Goal: Information Seeking & Learning: Find specific page/section

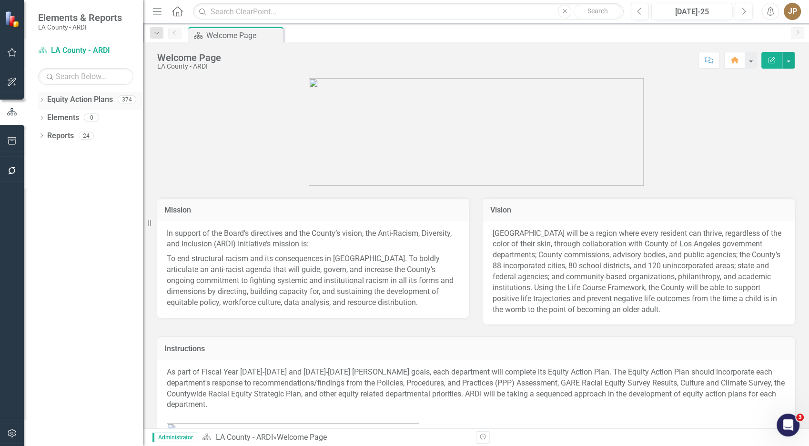
click at [40, 102] on icon "Dropdown" at bounding box center [41, 100] width 7 height 5
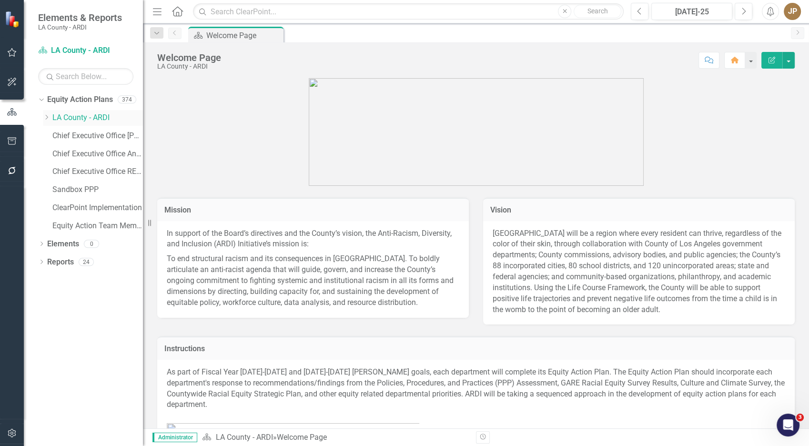
click at [44, 122] on div "Dropdown" at bounding box center [46, 118] width 7 height 8
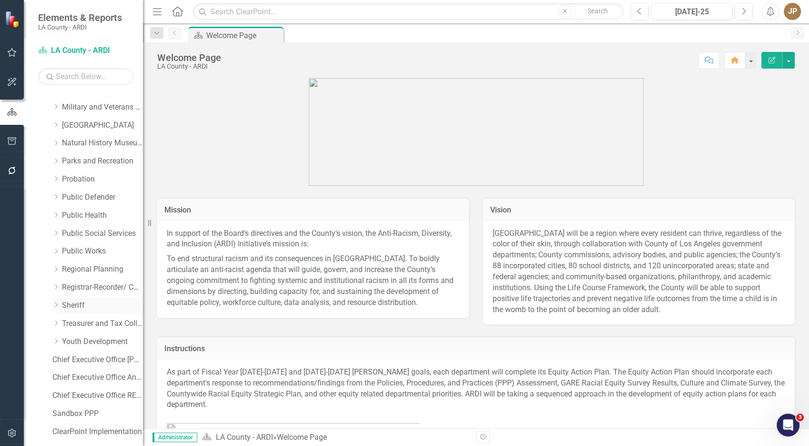
scroll to position [606, 0]
click at [88, 297] on div "Dropdown Sheriff" at bounding box center [97, 305] width 91 height 16
click at [84, 305] on link "Sheriff" at bounding box center [102, 305] width 81 height 11
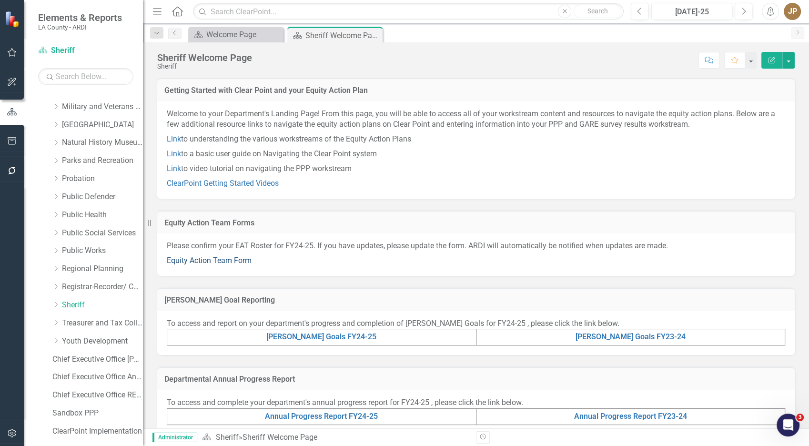
click at [237, 264] on link "Equity Action Team Form" at bounding box center [209, 260] width 85 height 9
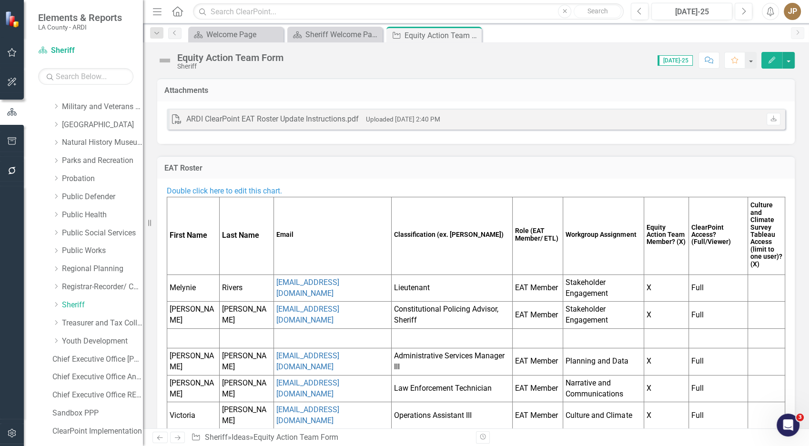
click at [515, 284] on td "EAT Member" at bounding box center [538, 288] width 51 height 27
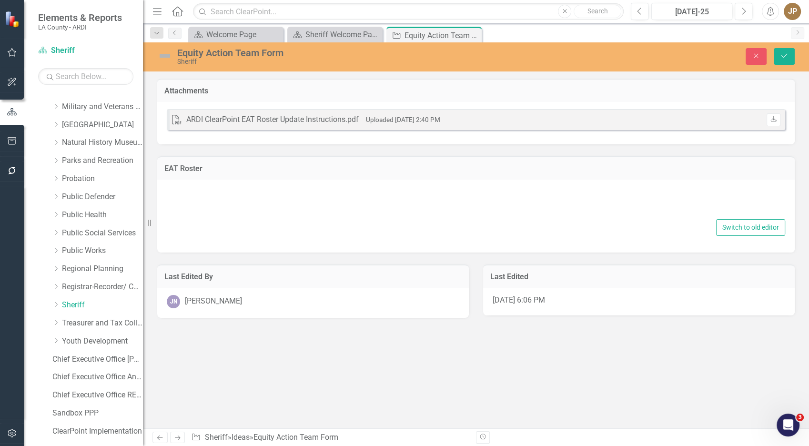
type textarea "<p><span style="color: #3598db;">Double click here to edit this chart.</span></…"
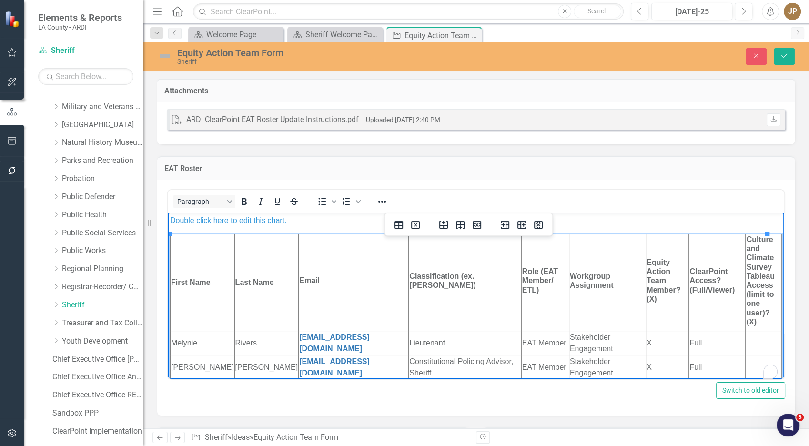
click at [235, 343] on td "Rivers" at bounding box center [267, 342] width 64 height 24
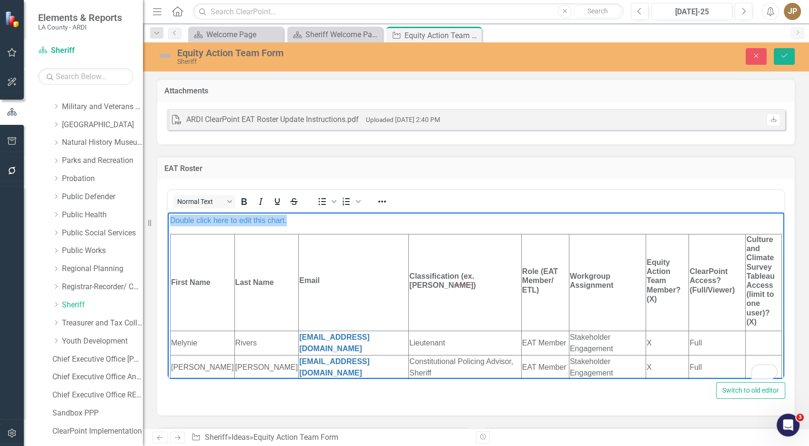
copy span "Double click here to edit this chart."
click at [751, 56] on button "Close" at bounding box center [756, 56] width 21 height 17
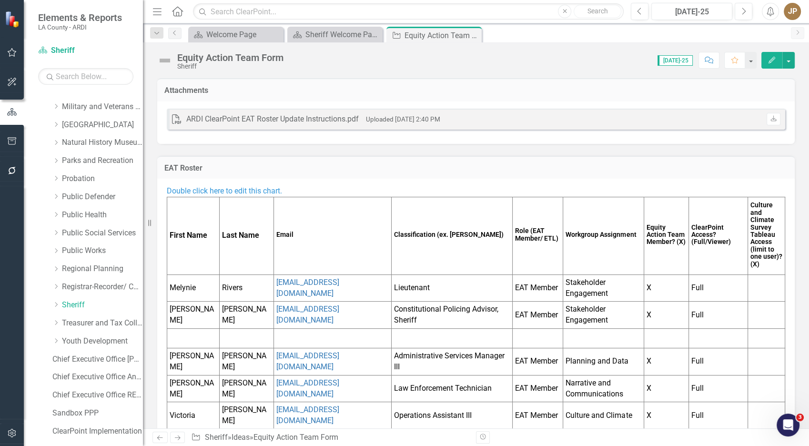
scroll to position [128, 0]
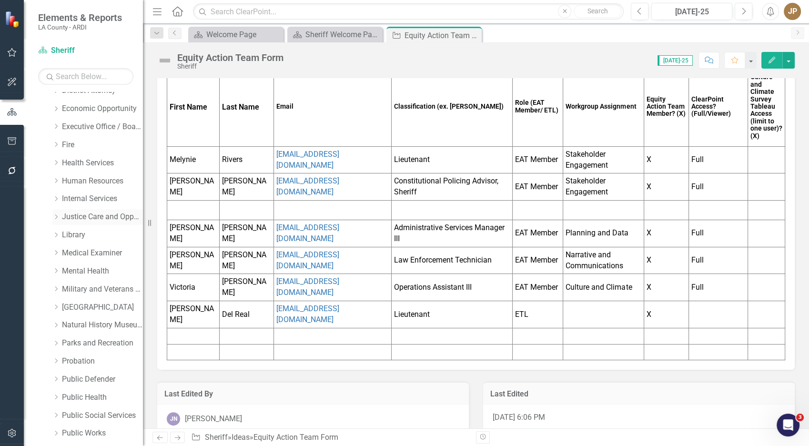
click at [98, 212] on link "Justice Care and Opportunity" at bounding box center [102, 217] width 81 height 11
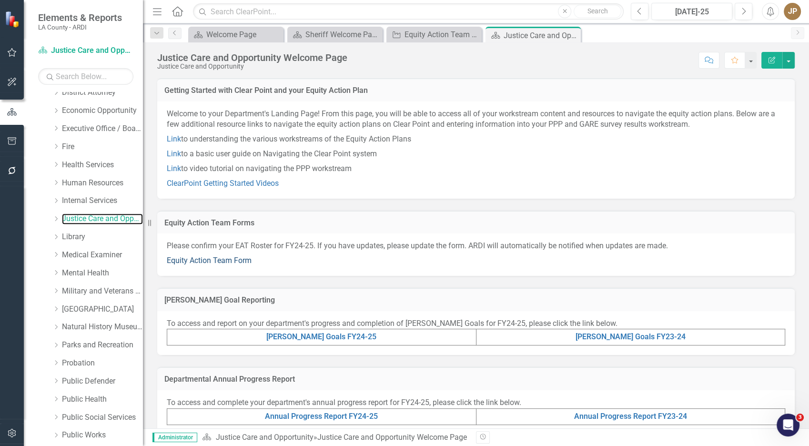
scroll to position [0, 0]
click at [198, 258] on link "Equity Action Team Form" at bounding box center [209, 260] width 85 height 9
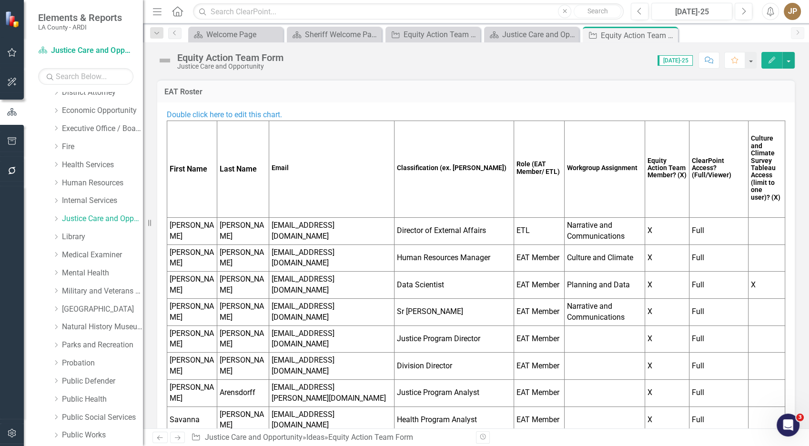
scroll to position [77, 0]
click at [406, 333] on td "Justice Program Director" at bounding box center [454, 338] width 120 height 27
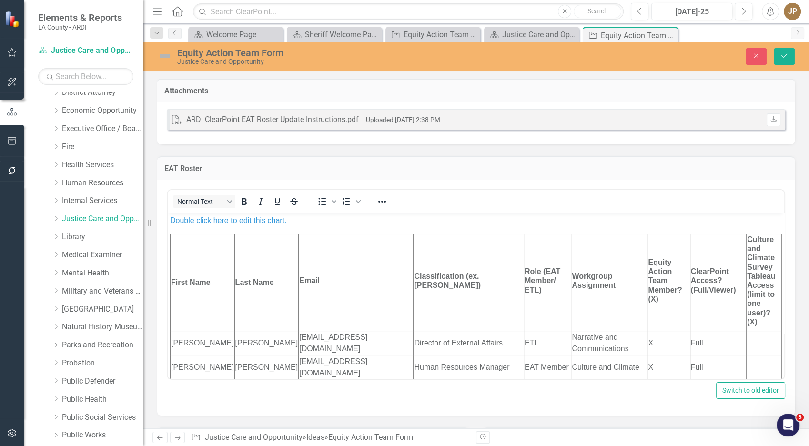
scroll to position [0, 0]
click at [198, 296] on td "First Name" at bounding box center [203, 282] width 64 height 97
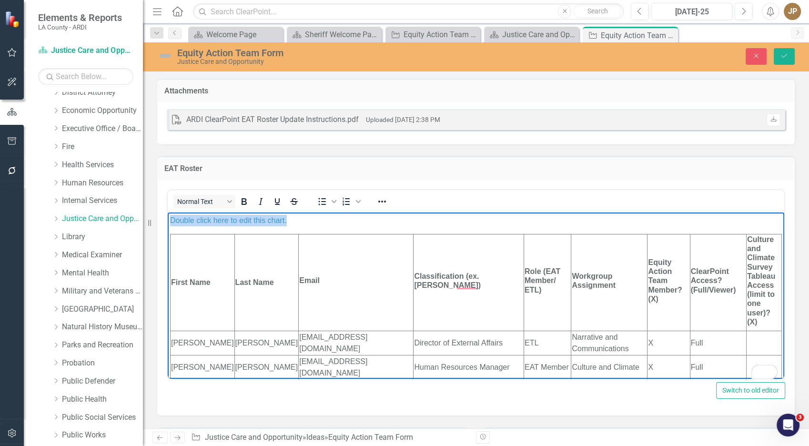
copy span "Double click here to edit this chart."
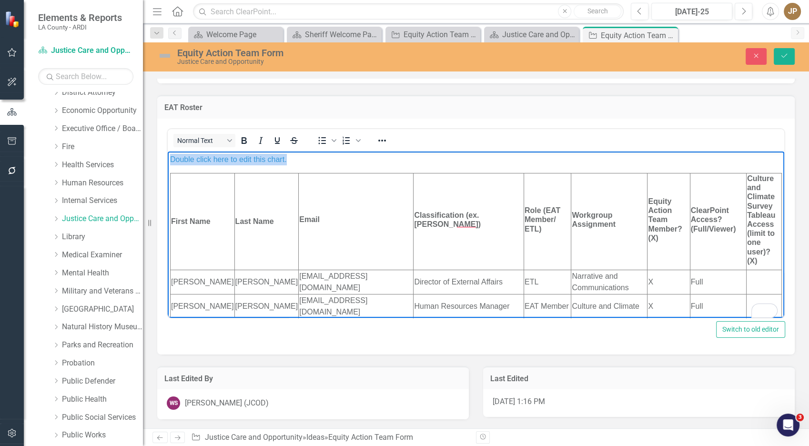
scroll to position [0, 0]
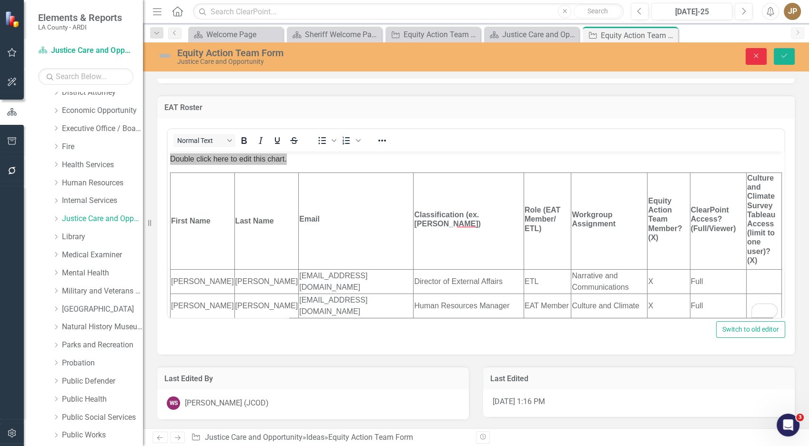
click at [750, 58] on button "Close" at bounding box center [756, 56] width 21 height 17
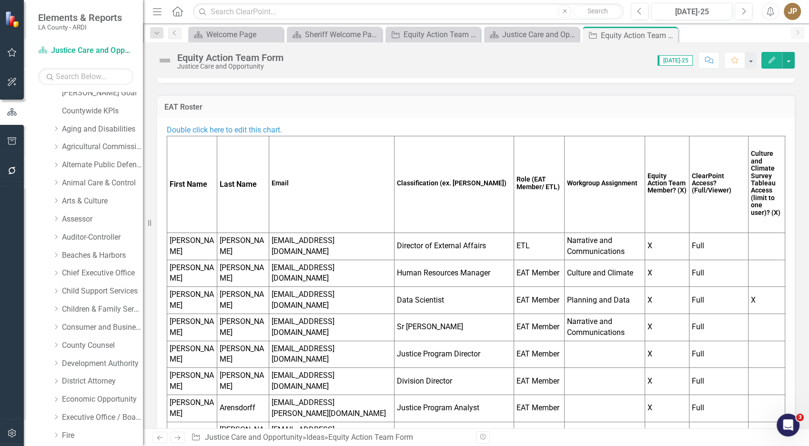
scroll to position [133, 0]
click at [89, 225] on div "Dropdown Assessor" at bounding box center [97, 220] width 91 height 16
click at [75, 215] on link "Assessor" at bounding box center [102, 220] width 81 height 11
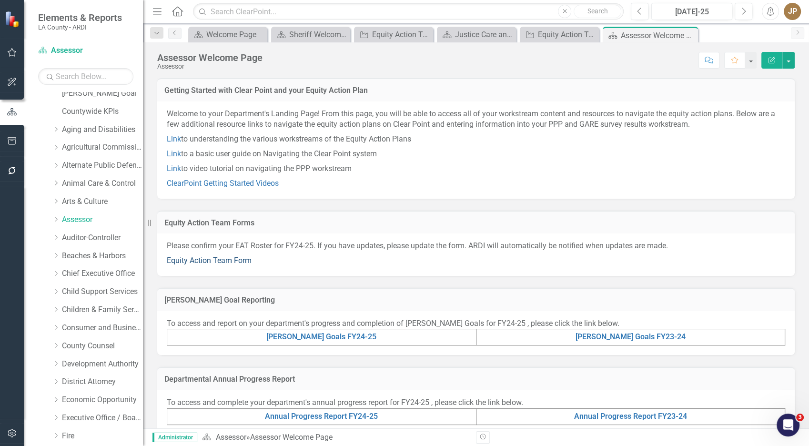
click at [215, 261] on link "Equity Action Team Form" at bounding box center [209, 260] width 85 height 9
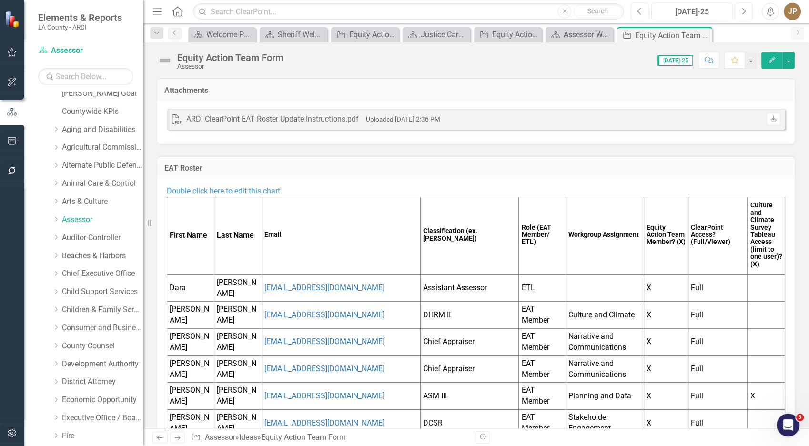
click at [450, 221] on td "Classification (ex. [PERSON_NAME])" at bounding box center [469, 236] width 98 height 78
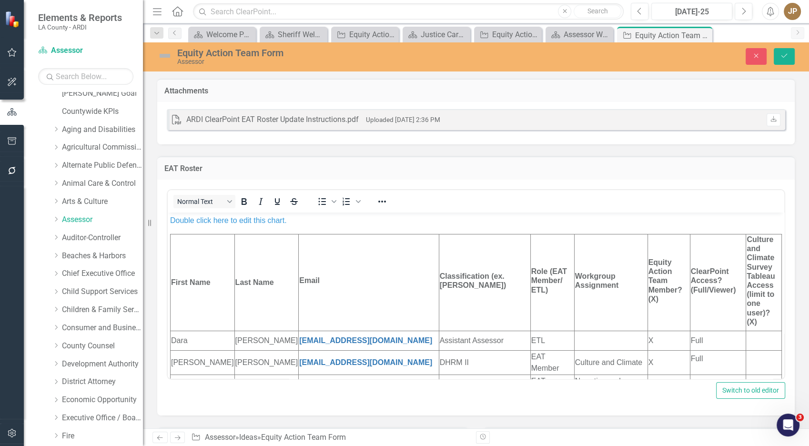
click at [299, 266] on td "Email" at bounding box center [369, 282] width 140 height 97
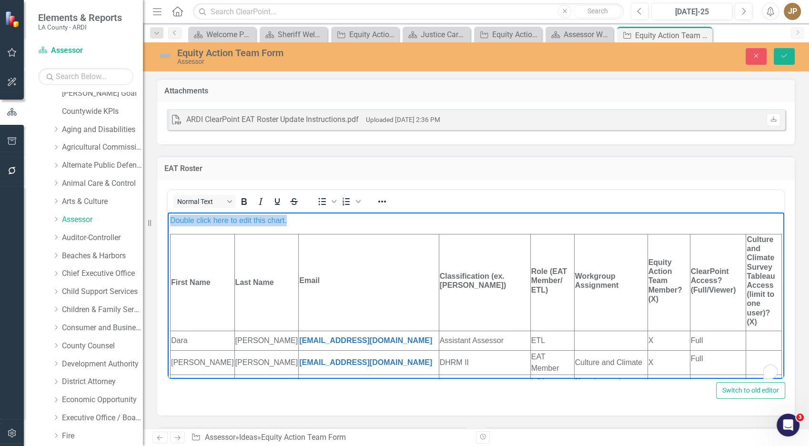
copy span "Double click here to edit this chart."
click at [749, 57] on button "Close" at bounding box center [756, 56] width 21 height 17
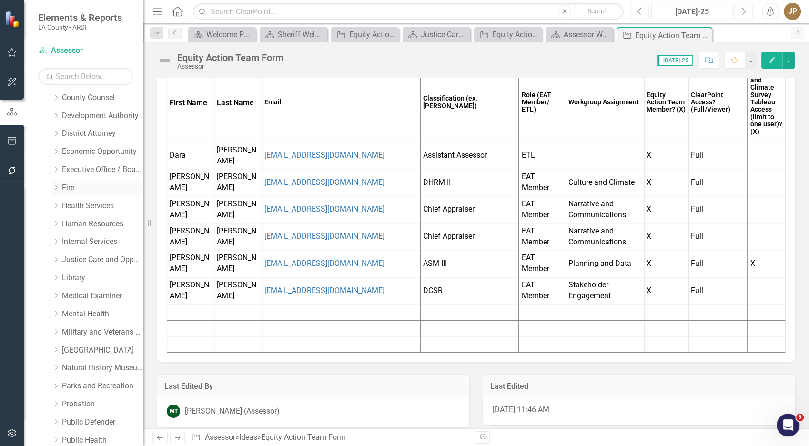
scroll to position [385, 0]
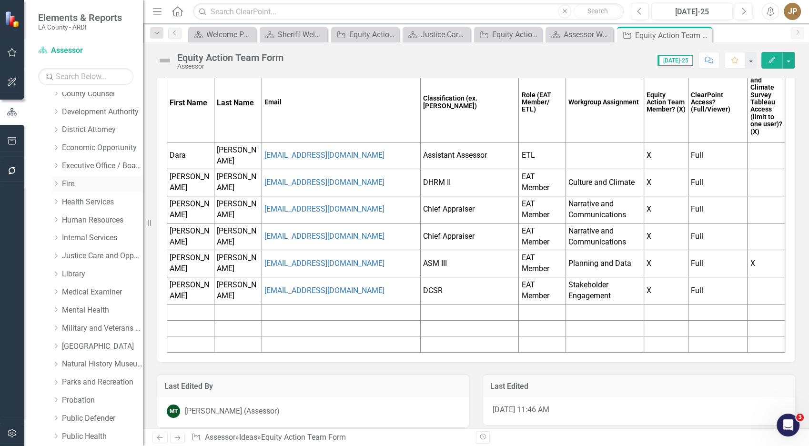
click at [76, 179] on link "Fire" at bounding box center [102, 184] width 81 height 11
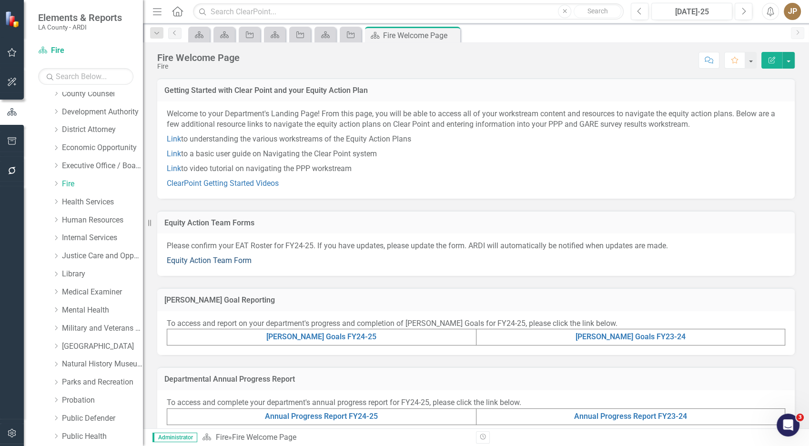
click at [228, 261] on link "Equity Action Team Form" at bounding box center [209, 260] width 85 height 9
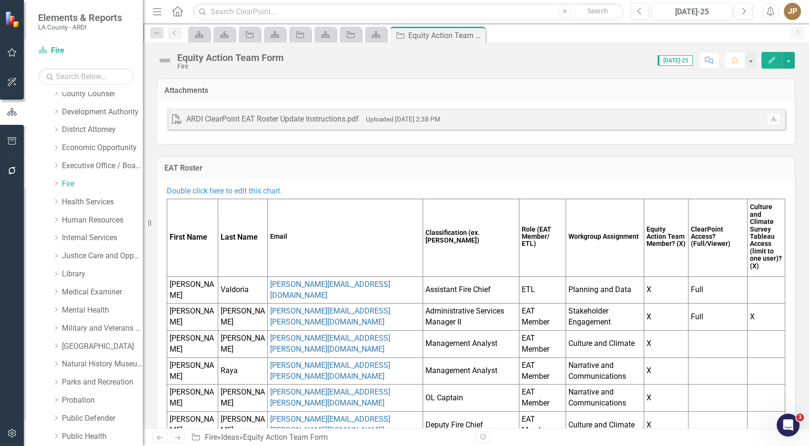
click at [373, 273] on td "Email" at bounding box center [345, 238] width 155 height 78
click at [372, 273] on td "Email" at bounding box center [345, 238] width 155 height 78
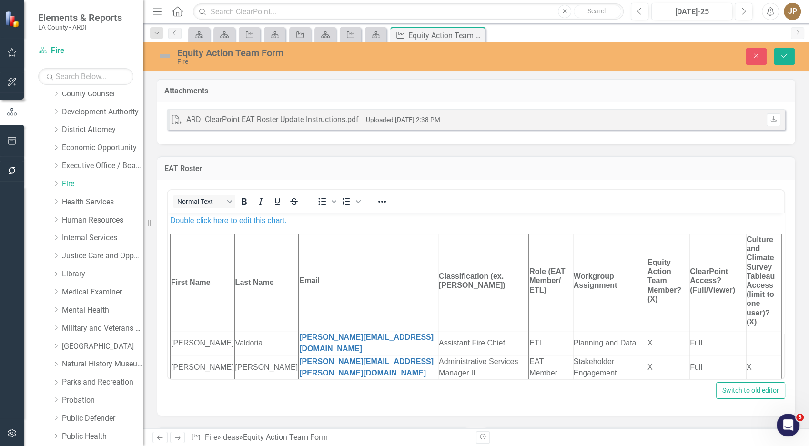
click at [371, 276] on h6 "Email" at bounding box center [368, 280] width 138 height 9
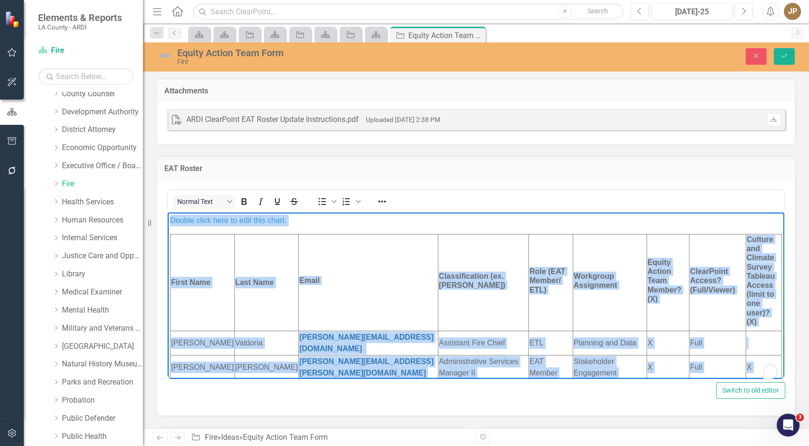
copy body "Loremi dolor sita co adip elit seddo. Eiusm Temp Inci Utla Etdol Magnaaliquaeni…"
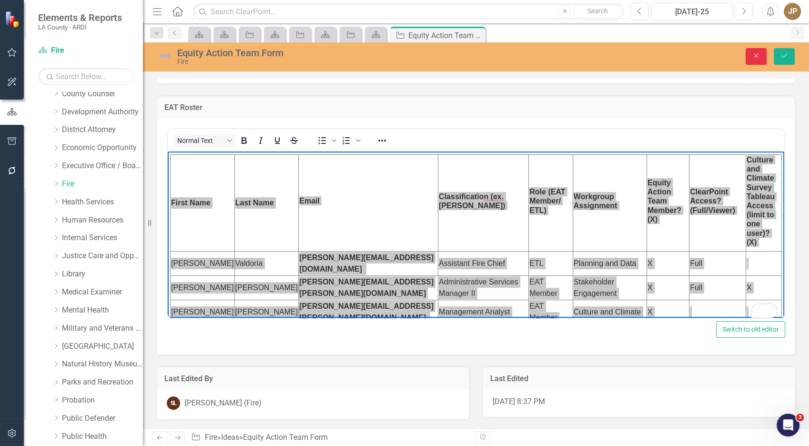
click at [751, 54] on button "Close" at bounding box center [756, 56] width 21 height 17
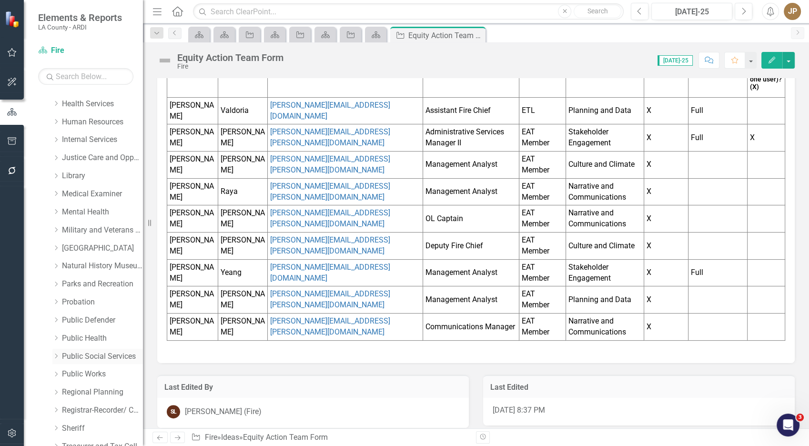
scroll to position [490, 0]
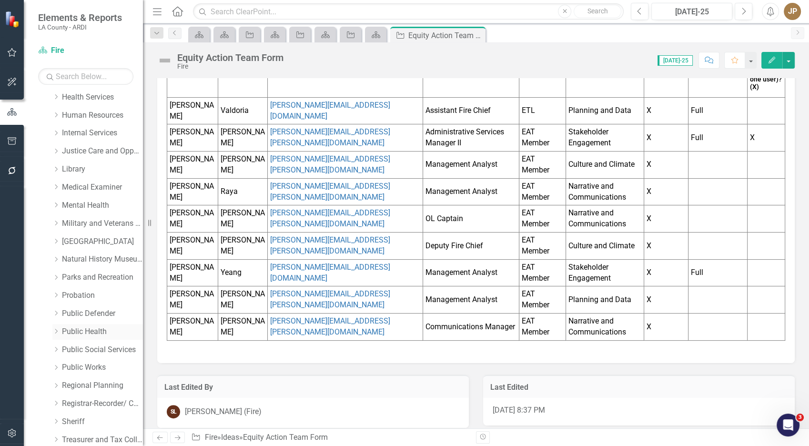
click at [78, 338] on div "Dropdown Public Health" at bounding box center [97, 332] width 91 height 16
click at [77, 332] on link "Public Health" at bounding box center [102, 332] width 81 height 11
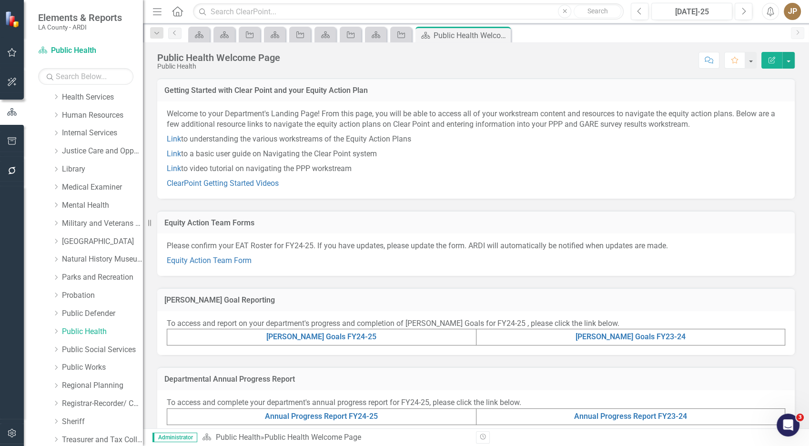
click at [197, 267] on div "Please confirm your EAT Roster for FY24-25. If you have updates, please update …" at bounding box center [476, 255] width 638 height 42
click at [199, 260] on link "Equity Action Team Form" at bounding box center [209, 260] width 85 height 9
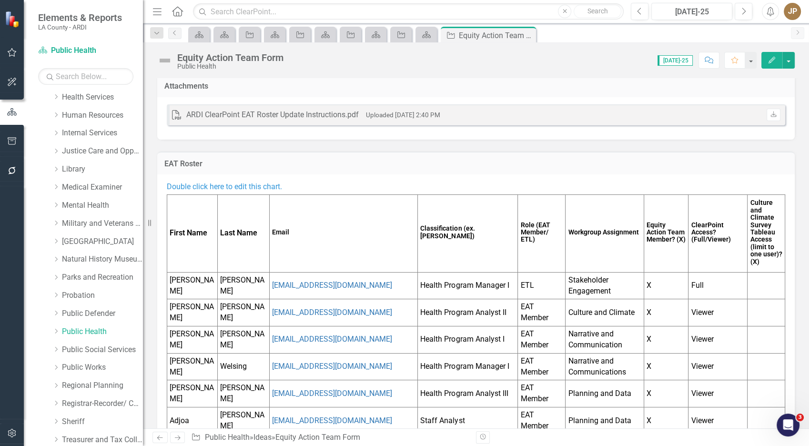
click at [317, 241] on td "Email" at bounding box center [344, 234] width 148 height 78
click at [317, 241] on td "Email" at bounding box center [344, 233] width 148 height 78
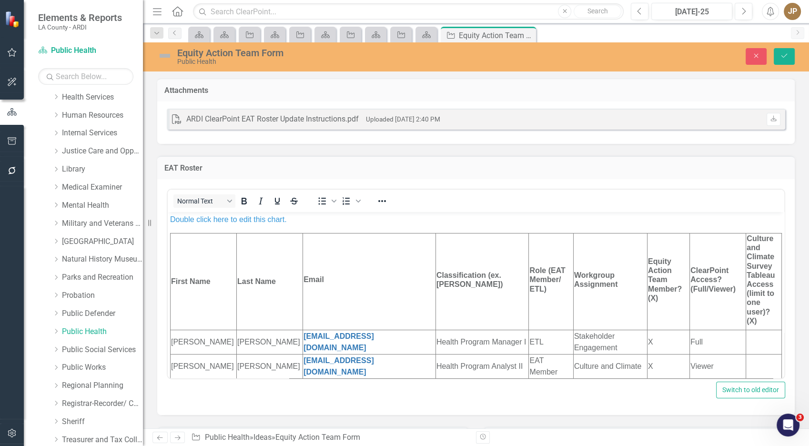
scroll to position [1, 0]
click at [349, 286] on td "Email" at bounding box center [369, 281] width 133 height 97
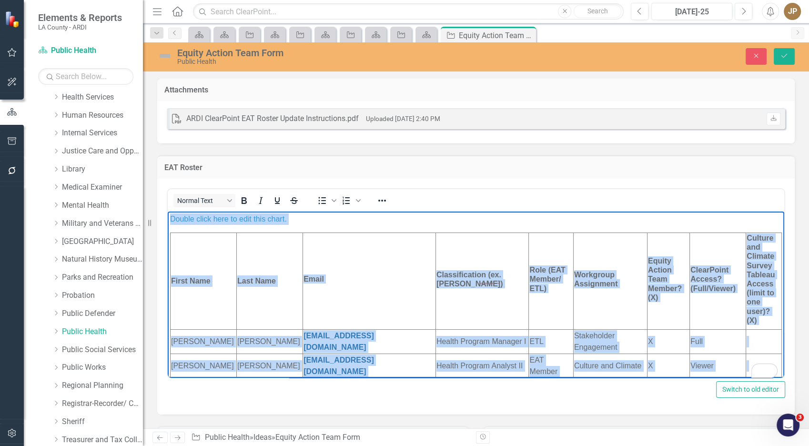
scroll to position [0, 0]
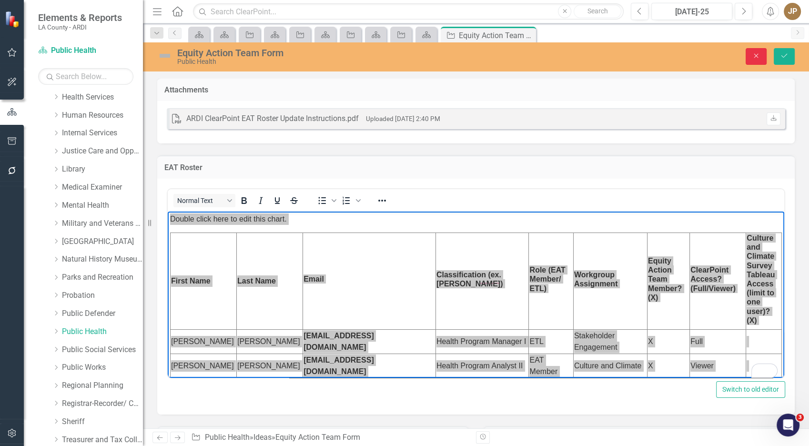
click at [748, 54] on button "Close" at bounding box center [756, 56] width 21 height 17
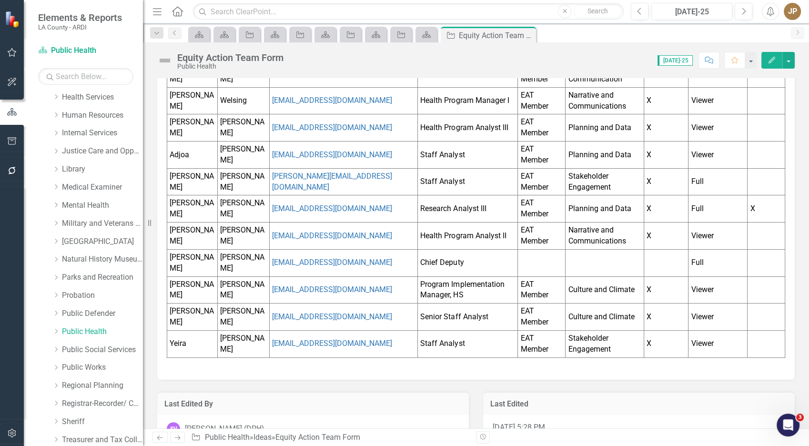
scroll to position [284, 0]
